Goal: Task Accomplishment & Management: Manage account settings

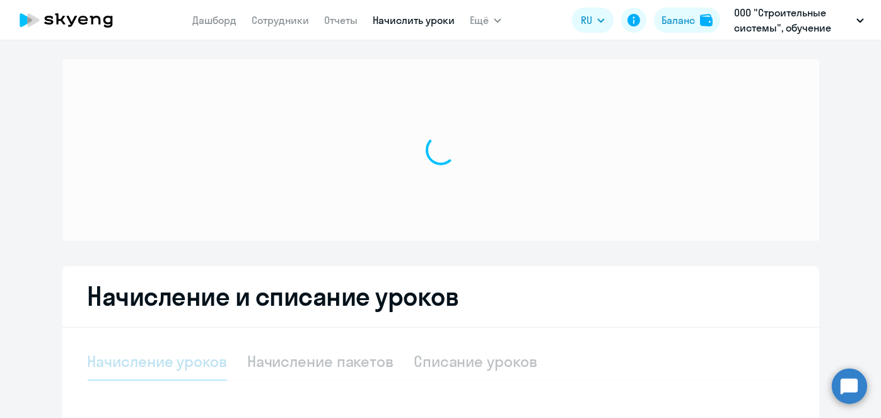
select select "10"
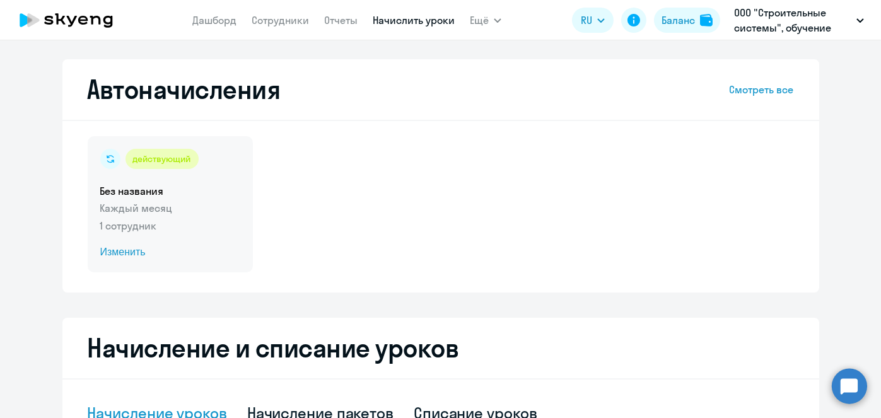
click at [119, 253] on span "Изменить" at bounding box center [170, 252] width 140 height 15
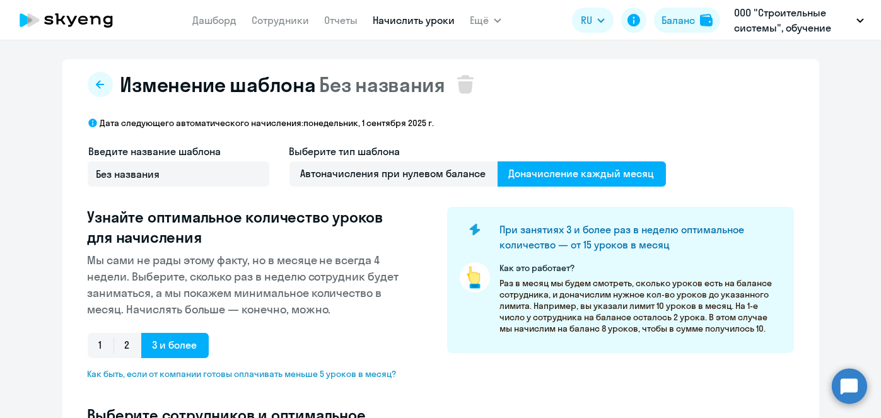
select select "10"
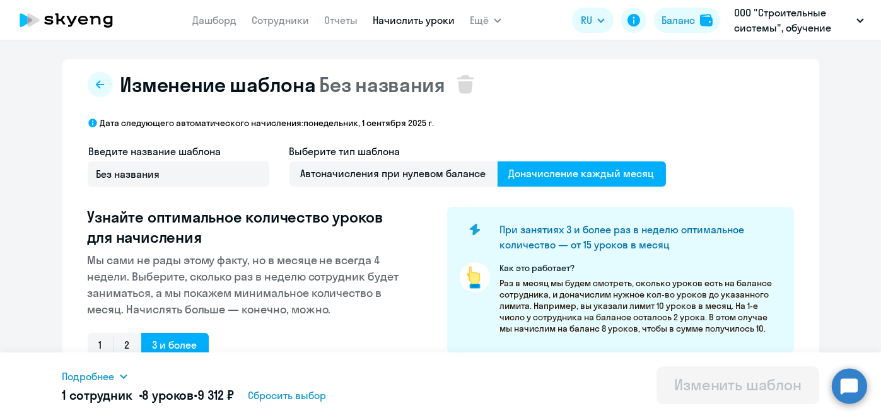
scroll to position [331, 0]
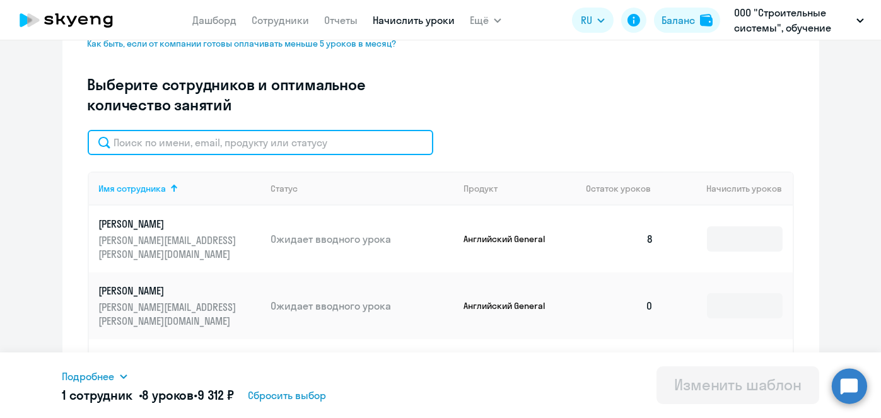
click at [245, 144] on input "text" at bounding box center [261, 142] width 346 height 25
paste input "[PERSON_NAME]"
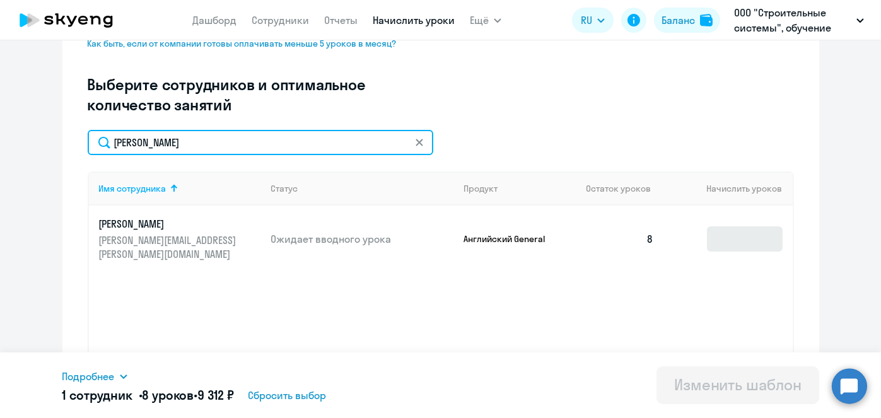
type input "[PERSON_NAME]"
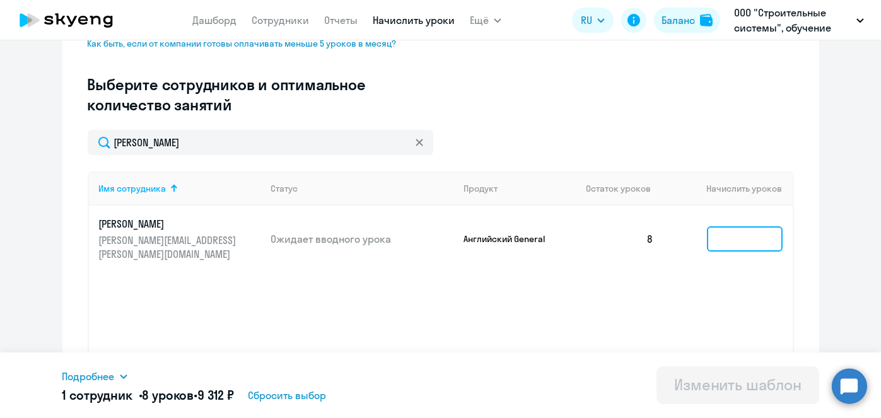
click at [711, 237] on input at bounding box center [745, 238] width 76 height 25
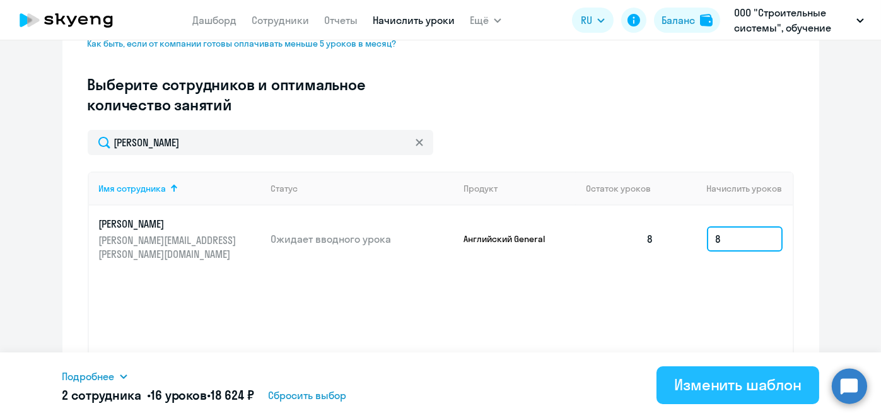
type input "8"
click at [690, 379] on div "Изменить шаблон" at bounding box center [737, 385] width 127 height 20
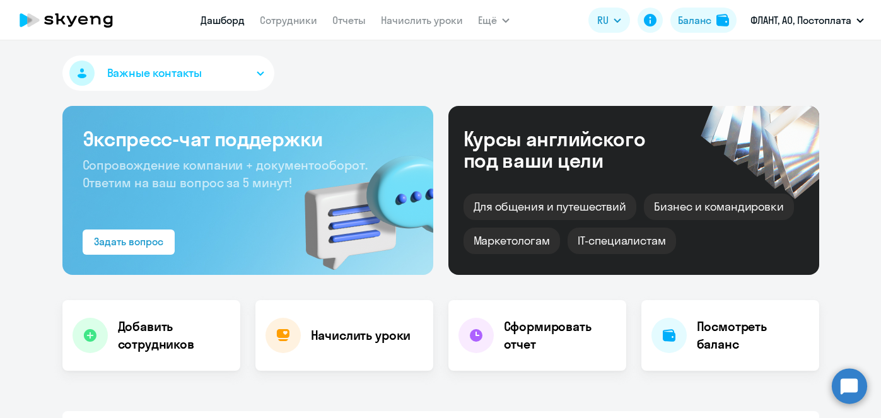
select select "30"
